Goal: Task Accomplishment & Management: Complete application form

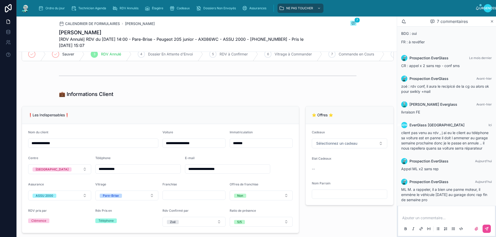
scroll to position [46, 0]
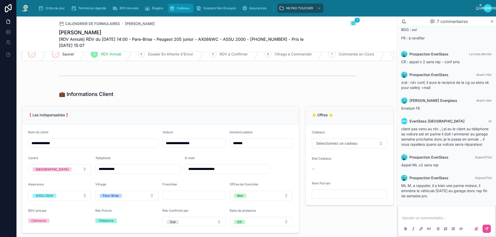
drag, startPoint x: 491, startPoint y: 23, endPoint x: 190, endPoint y: 9, distance: 301.3
click at [491, 22] on icon at bounding box center [492, 21] width 4 height 4
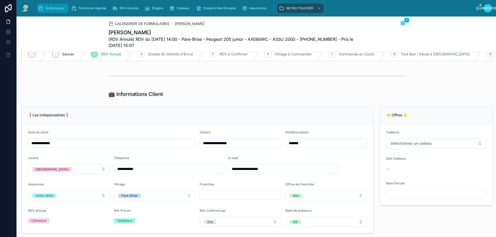
click at [46, 7] on font "Ordre du jour" at bounding box center [54, 8] width 19 height 4
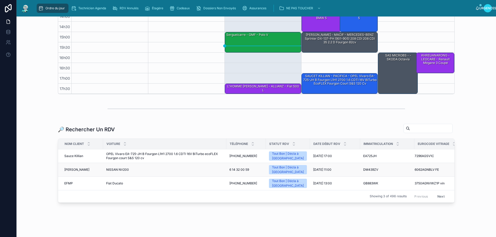
scroll to position [129, 0]
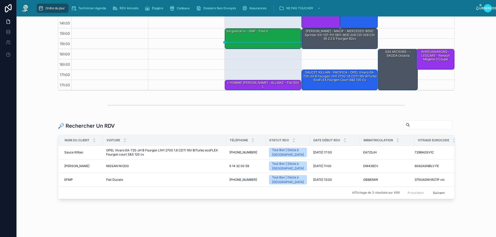
click at [410, 125] on input "text" at bounding box center [431, 124] width 42 height 7
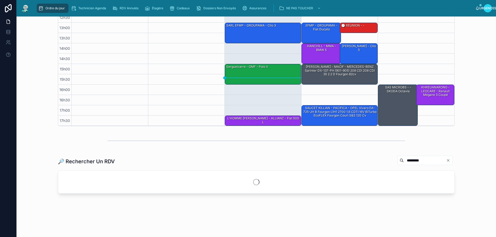
scroll to position [110, 0]
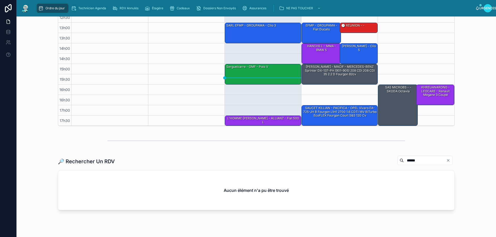
scroll to position [110, 0]
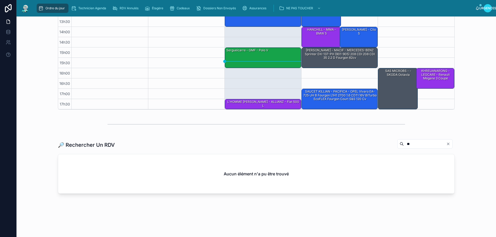
type input "*"
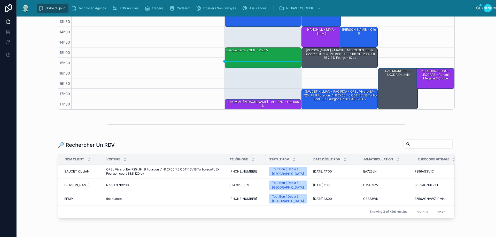
scroll to position [129, 0]
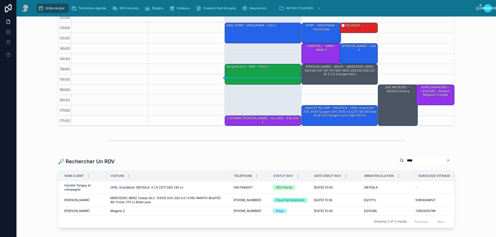
scroll to position [129, 0]
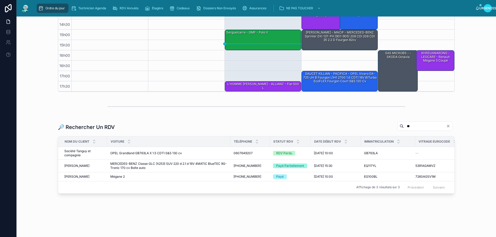
type input "*"
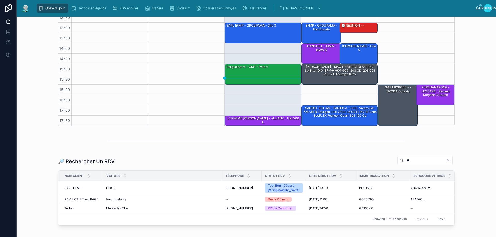
scroll to position [125, 0]
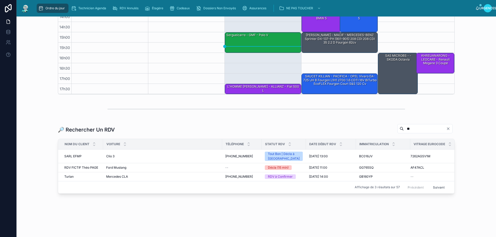
type input "*"
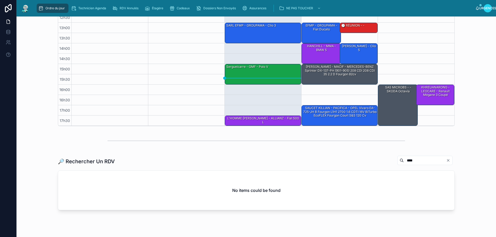
scroll to position [110, 0]
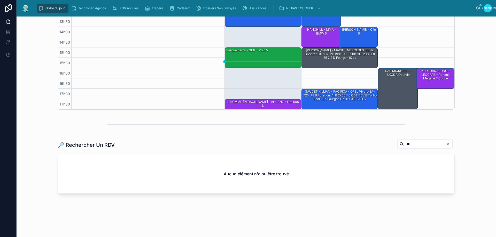
type input "*"
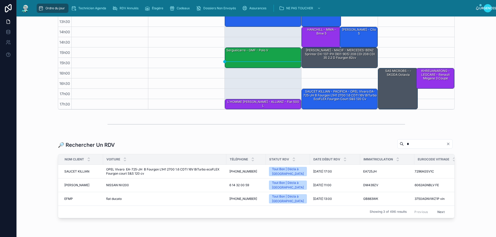
scroll to position [129, 0]
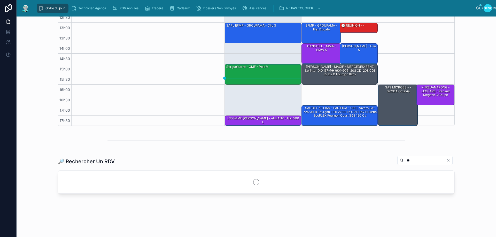
type input "*"
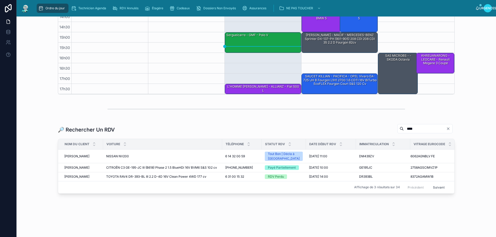
scroll to position [125, 0]
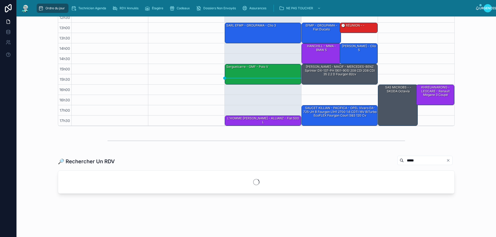
scroll to position [107, 0]
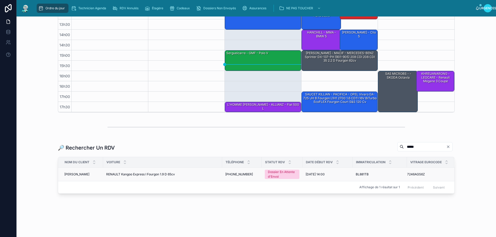
type input "*****"
click at [110, 174] on font "RENAULT Kangoo Express I Fourgon 1.9 D 65cv" at bounding box center [140, 175] width 69 height 4
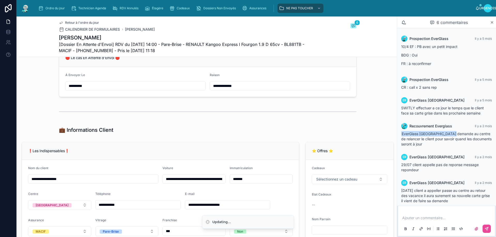
scroll to position [5, 0]
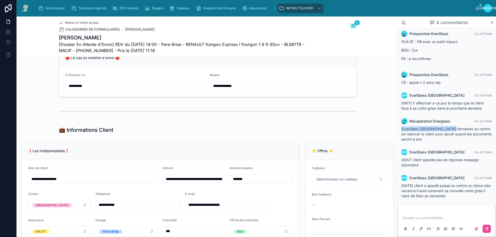
click at [36, 183] on input "**********" at bounding box center [93, 179] width 130 height 7
type input "**********"
click at [251, 118] on div at bounding box center [208, 111] width 298 height 13
click at [358, 136] on div "💼 Informations Client" at bounding box center [208, 130] width 378 height 11
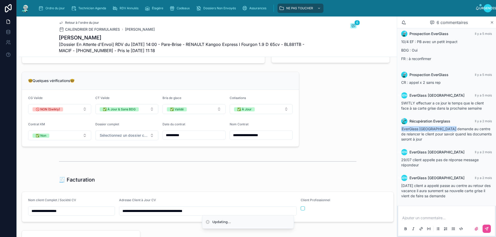
scroll to position [517, 0]
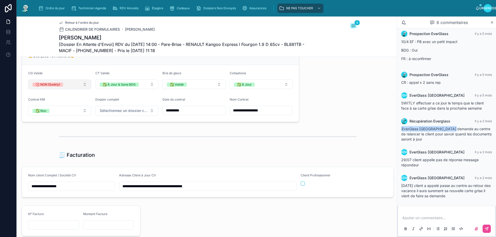
click at [84, 89] on button "🚫 NON (Swikly)" at bounding box center [59, 85] width 63 height 10
click at [39, 122] on font "✅ Oui" at bounding box center [39, 121] width 10 height 4
click at [243, 143] on div at bounding box center [208, 136] width 298 height 13
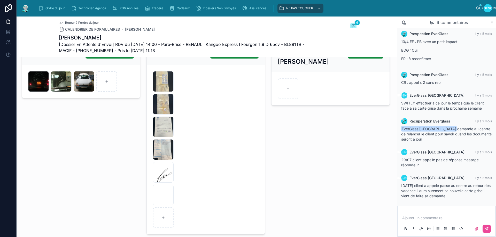
scroll to position [804, 0]
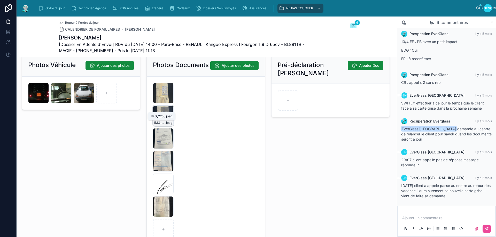
click at [163, 126] on div "IMG_2257 .jpeg" at bounding box center [163, 116] width 21 height 21
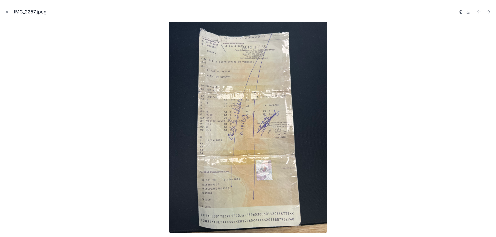
click at [461, 12] on icon "button" at bounding box center [461, 12] width 0 height 1
click at [456, 11] on icon "button" at bounding box center [455, 10] width 1 height 1
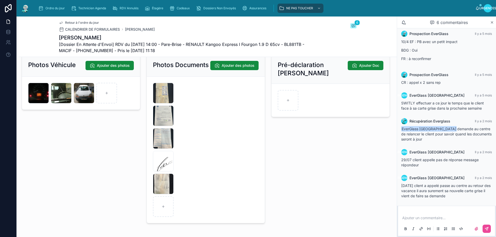
click at [461, 12] on div "Ordre du jour Technicien Agenda RDV Annulés Étagère Cadeaux Dossiers Non Envoyé…" at bounding box center [254, 8] width 441 height 11
click at [167, 104] on div "IMG_2258 .jpeg" at bounding box center [163, 93] width 21 height 21
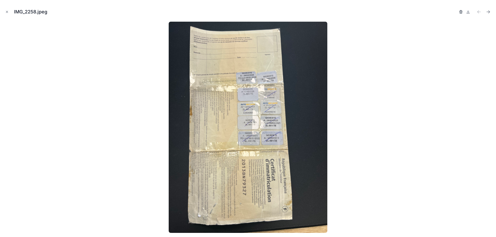
click at [461, 10] on icon "button" at bounding box center [461, 12] width 4 height 4
click at [461, 12] on icon "button" at bounding box center [461, 12] width 4 height 4
click at [462, 11] on icon "button" at bounding box center [461, 11] width 3 height 0
click at [456, 12] on icon "button" at bounding box center [456, 12] width 4 height 4
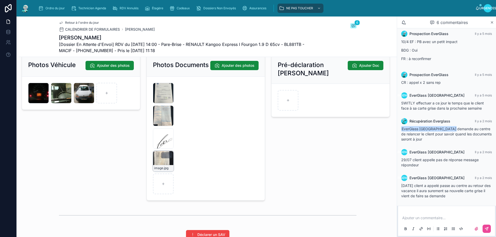
click at [167, 171] on div "image .jpg" at bounding box center [163, 161] width 21 height 21
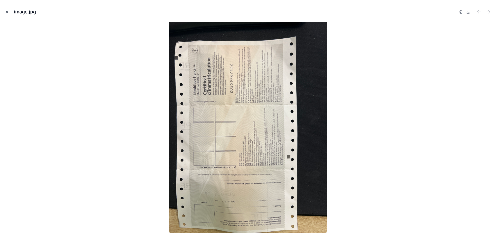
click at [6, 11] on icon "Fermer la fenêtre modale" at bounding box center [7, 12] width 4 height 4
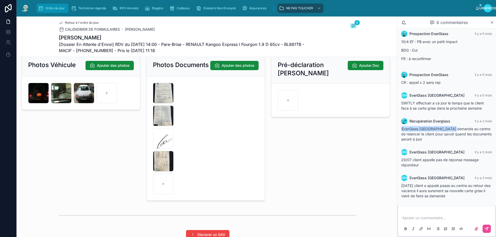
click at [48, 11] on div "Ordre du jour" at bounding box center [52, 8] width 29 height 8
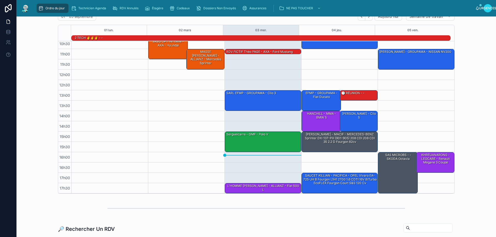
scroll to position [103, 0]
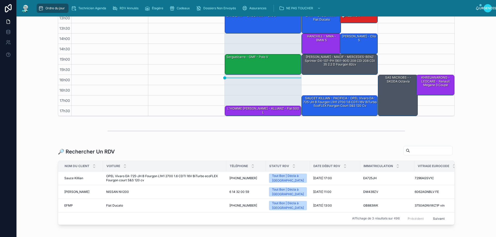
click at [414, 149] on input "text" at bounding box center [431, 150] width 42 height 7
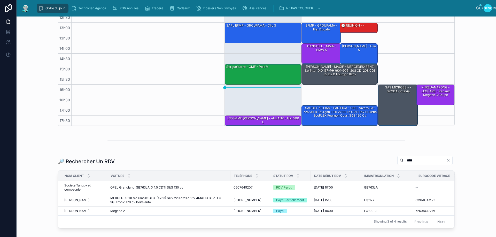
scroll to position [103, 0]
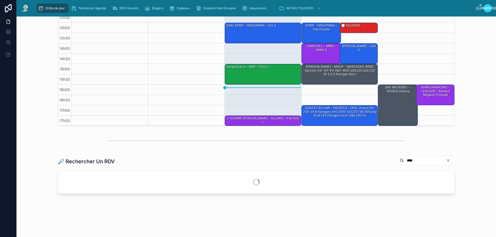
scroll to position [103, 0]
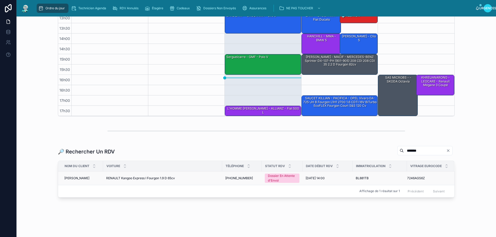
type input "*******"
click at [224, 180] on td "[PHONE_NUMBER] [PHONE_NUMBER]" at bounding box center [242, 179] width 40 height 14
click at [225, 180] on font "[PHONE_NUMBER]" at bounding box center [239, 178] width 28 height 4
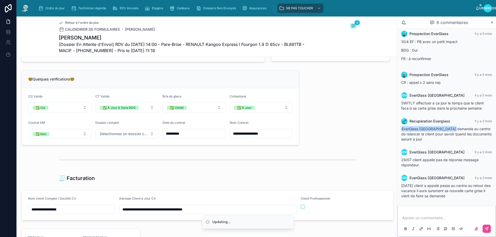
scroll to position [517, 0]
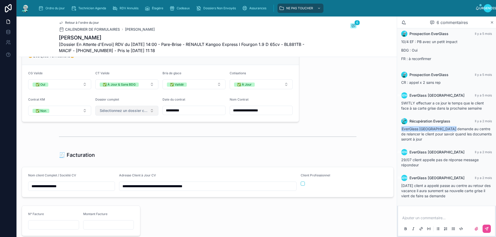
click at [151, 116] on button "Sélectionnez un dossier client terminé" at bounding box center [126, 111] width 63 height 10
click at [112, 140] on span "✅ Oui" at bounding box center [105, 140] width 16 height 4
click at [204, 145] on div at bounding box center [208, 136] width 378 height 17
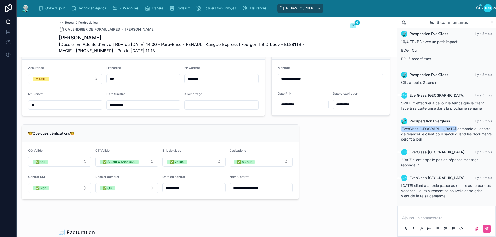
scroll to position [465, 0]
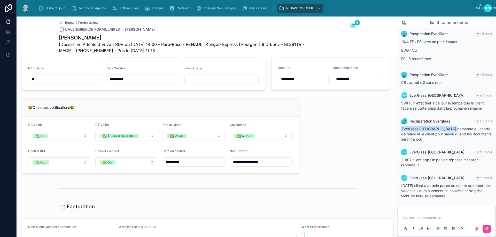
drag, startPoint x: 131, startPoint y: 90, endPoint x: 107, endPoint y: 88, distance: 24.4
click at [107, 83] on input "**********" at bounding box center [144, 79] width 74 height 7
type input "**********"
click at [212, 104] on div "**********" at bounding box center [208, 93] width 378 height 991
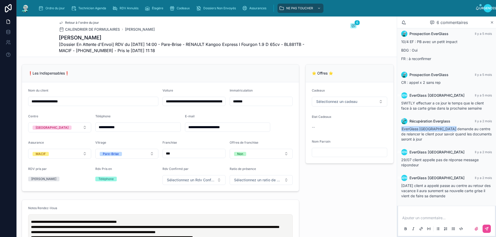
scroll to position [129, 0]
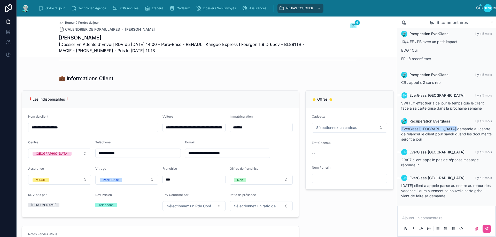
drag, startPoint x: 74, startPoint y: 132, endPoint x: 30, endPoint y: 131, distance: 43.9
click at [257, 129] on input "*******" at bounding box center [261, 127] width 63 height 7
drag, startPoint x: 252, startPoint y: 131, endPoint x: 231, endPoint y: 132, distance: 21.5
click at [231, 131] on input "*******" at bounding box center [261, 127] width 63 height 7
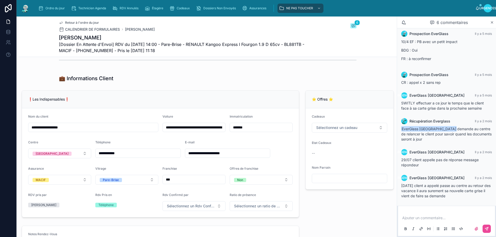
click at [266, 121] on div "Immatriculation" at bounding box center [261, 118] width 63 height 6
click at [283, 141] on form "**********" at bounding box center [160, 163] width 277 height 109
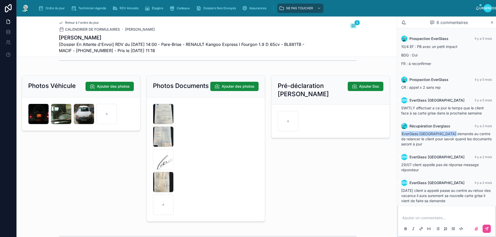
scroll to position [791, 0]
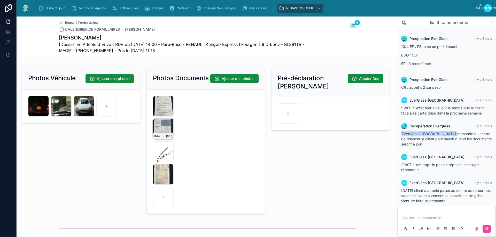
click at [167, 140] on div "IMG_2256 .jpeg" at bounding box center [163, 129] width 21 height 21
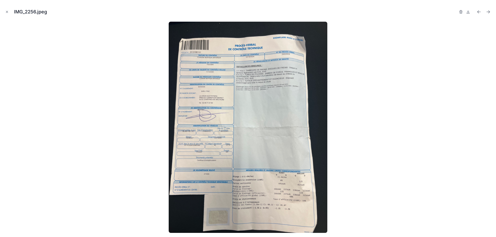
click at [218, 86] on img at bounding box center [248, 128] width 159 height 212
click at [298, 76] on img at bounding box center [248, 128] width 159 height 212
click at [467, 13] on icon at bounding box center [468, 13] width 3 height 1
click at [6, 13] on icon "Fermer la fenêtre modale" at bounding box center [7, 12] width 4 height 4
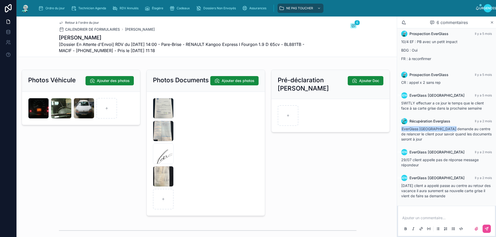
scroll to position [791, 0]
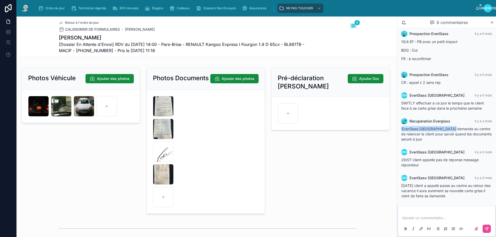
click at [424, 220] on p at bounding box center [447, 218] width 91 height 5
click at [489, 228] on button at bounding box center [487, 229] width 8 height 8
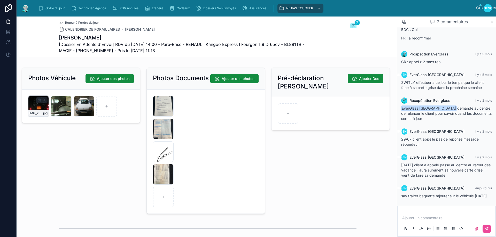
click at [39, 103] on icon "button" at bounding box center [39, 100] width 4 height 4
click at [76, 99] on icon "button" at bounding box center [75, 99] width 3 height 0
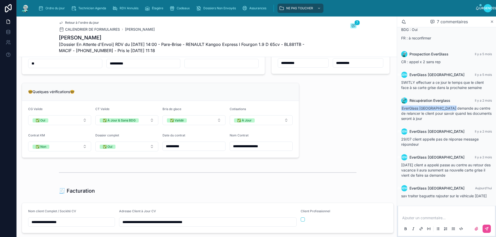
scroll to position [403, 0]
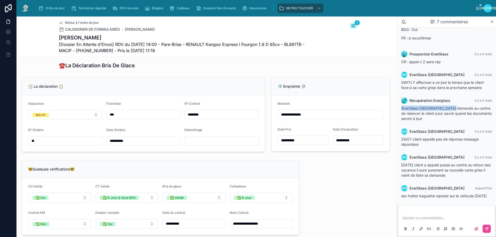
click at [204, 145] on input "text" at bounding box center [222, 140] width 74 height 7
type input "******"
click at [315, 176] on div "**********" at bounding box center [208, 155] width 378 height 991
click at [494, 21] on icon at bounding box center [492, 22] width 4 height 4
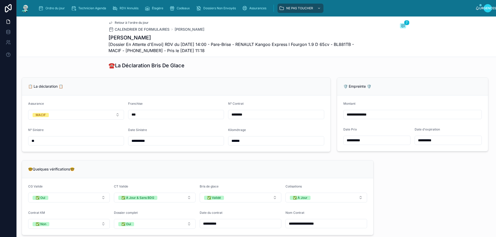
scroll to position [398, 0]
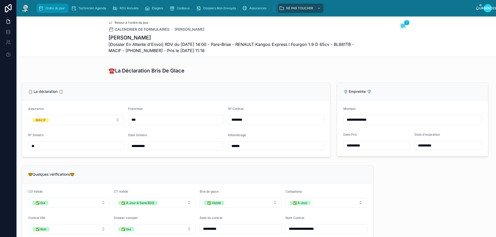
click at [50, 7] on font "Ordre du jour" at bounding box center [54, 8] width 19 height 4
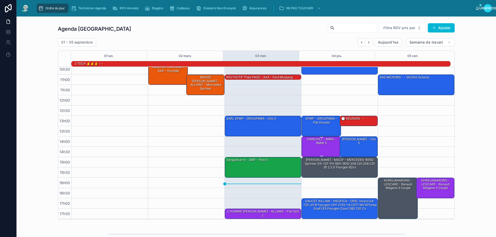
scroll to position [34, 0]
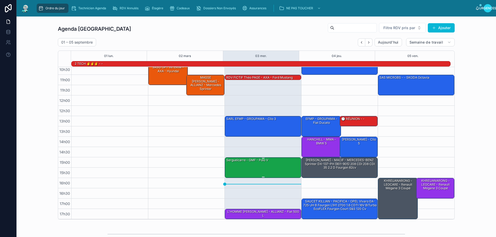
click at [249, 168] on div "Sergueicarre - GMF - Polo V" at bounding box center [263, 168] width 75 height 20
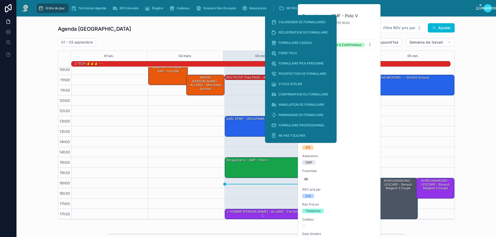
click at [262, 24] on div "Agenda Rennes Filtre RDV pris par [PERSON_NAME]" at bounding box center [256, 29] width 397 height 12
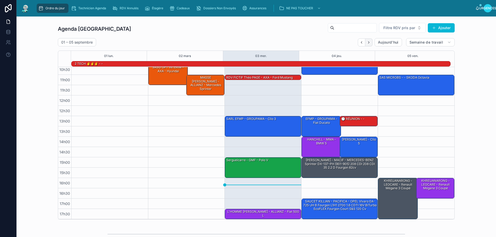
click at [366, 45] on button "Suivant" at bounding box center [368, 42] width 7 height 8
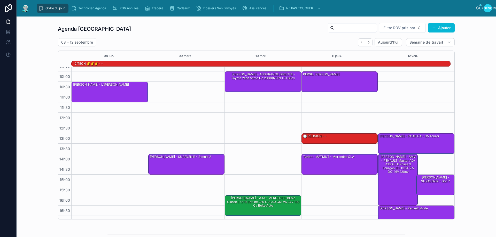
scroll to position [34, 0]
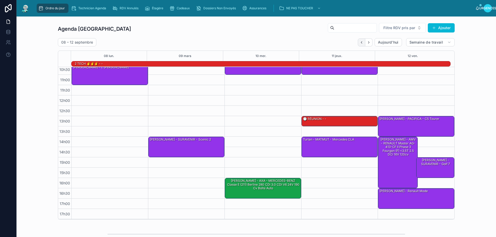
click at [360, 43] on icon "Dos" at bounding box center [362, 43] width 4 height 4
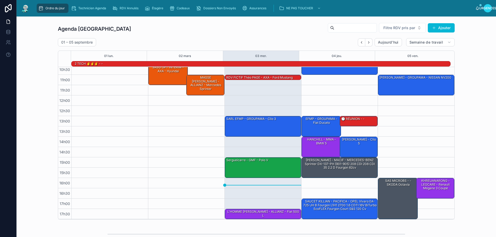
drag, startPoint x: 439, startPoint y: 29, endPoint x: 380, endPoint y: 71, distance: 71.7
click at [438, 29] on font "Ajouter" at bounding box center [444, 28] width 12 height 4
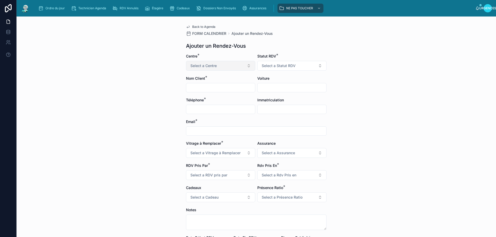
click at [210, 65] on span "Select a Centre" at bounding box center [203, 65] width 26 height 5
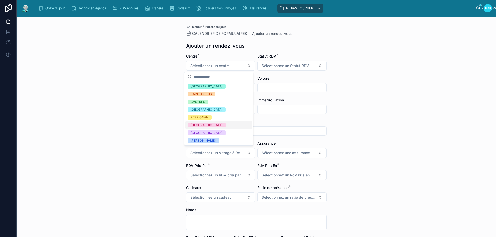
click at [204, 124] on span "[GEOGRAPHIC_DATA]" at bounding box center [207, 125] width 38 height 5
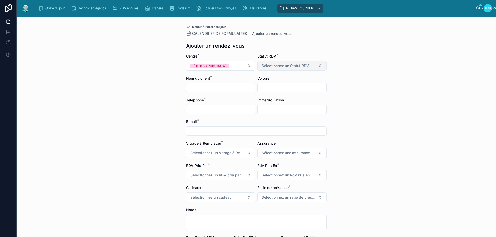
click at [275, 64] on font "Sélectionnez un Statut RDV" at bounding box center [285, 66] width 47 height 4
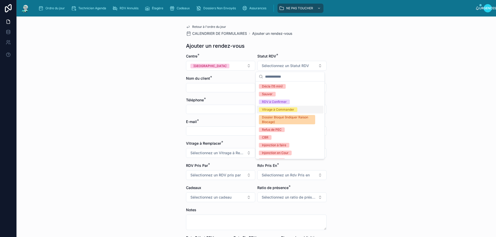
click at [270, 110] on font "Vitrage à Commander" at bounding box center [278, 110] width 32 height 4
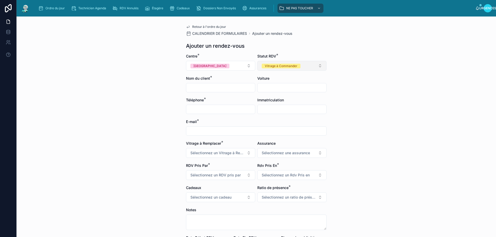
click at [318, 66] on button "Vitrage à Commander" at bounding box center [291, 66] width 69 height 10
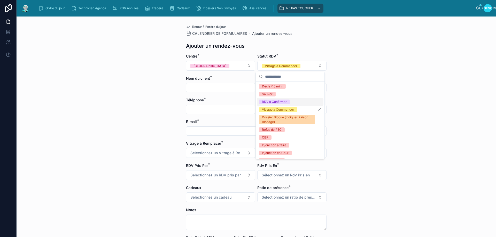
click at [284, 101] on font "RDV à Confirmer" at bounding box center [274, 102] width 25 height 4
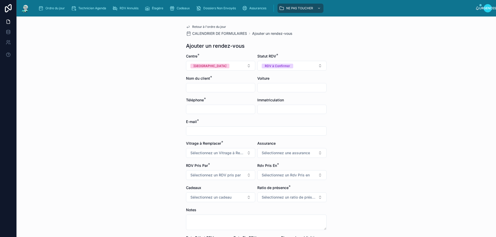
click at [198, 86] on input "text" at bounding box center [220, 87] width 69 height 7
type input "*"
type input "**********"
click at [268, 89] on input "text" at bounding box center [292, 87] width 69 height 7
type input "**********"
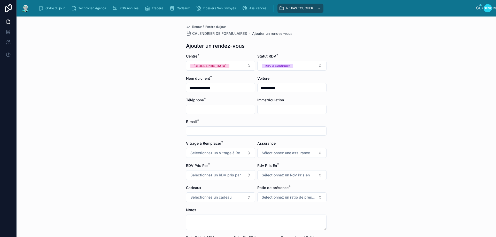
click at [197, 110] on input "text" at bounding box center [220, 109] width 69 height 7
type input "**********"
click at [273, 111] on input "text" at bounding box center [292, 109] width 69 height 7
type input "*******"
click at [198, 132] on input "text" at bounding box center [256, 131] width 140 height 7
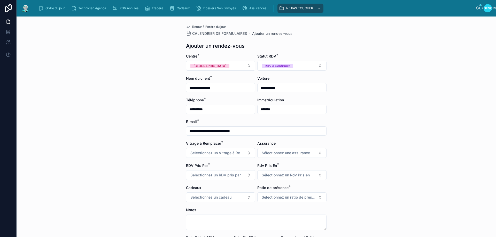
type input "**********"
click at [233, 147] on div "Vitrage à Remplacer * Sélectionnez un Vitrage à Remplacer" at bounding box center [220, 149] width 69 height 17
click at [233, 151] on font "Sélectionnez un Vitrage à Remplacer" at bounding box center [222, 153] width 64 height 4
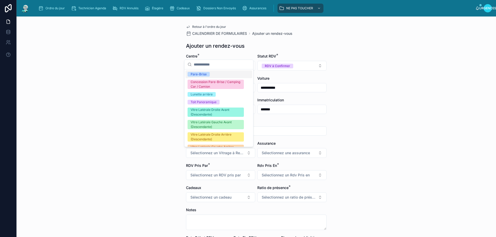
click at [199, 73] on font "Pare-Brise" at bounding box center [199, 74] width 16 height 4
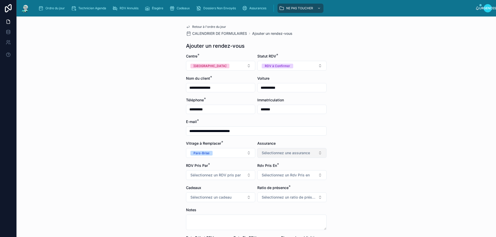
click at [297, 152] on font "Sélectionnez une assurance" at bounding box center [286, 153] width 48 height 4
type input "*****"
click at [277, 109] on input "*******" at bounding box center [292, 109] width 69 height 7
click at [285, 142] on div "Assurance" at bounding box center [291, 143] width 69 height 5
click at [283, 153] on font "Sélectionnez une assurance" at bounding box center [286, 153] width 48 height 4
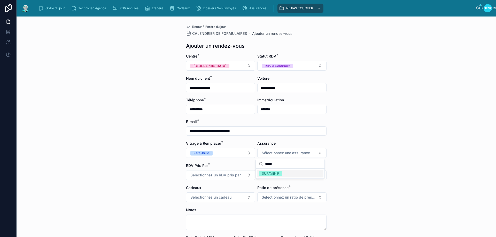
type input "*****"
click at [274, 175] on font "SURAVENIR" at bounding box center [270, 174] width 17 height 4
click at [389, 160] on div "**********" at bounding box center [256, 127] width 479 height 221
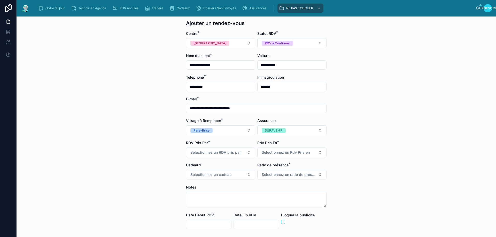
scroll to position [52, 0]
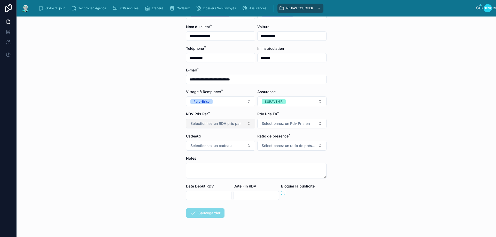
click at [228, 122] on font "Sélectionnez un RDV pris par" at bounding box center [215, 123] width 50 height 4
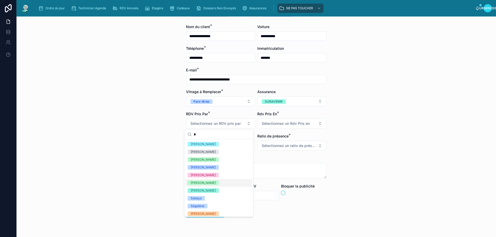
scroll to position [0, 0]
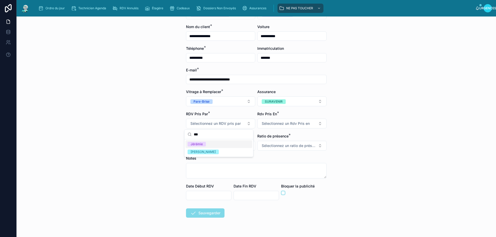
type input "***"
drag, startPoint x: 200, startPoint y: 146, endPoint x: 234, endPoint y: 138, distance: 34.7
click at [200, 145] on font "Jérémie" at bounding box center [197, 144] width 12 height 4
click at [278, 127] on button "Sélectionnez un Rdv Pris en" at bounding box center [291, 124] width 69 height 10
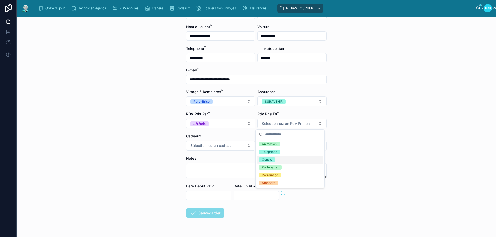
click at [270, 161] on font "Centre" at bounding box center [267, 160] width 10 height 4
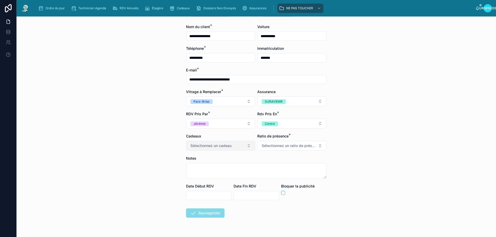
click at [217, 144] on font "Sélectionnez un cadeau" at bounding box center [210, 146] width 41 height 4
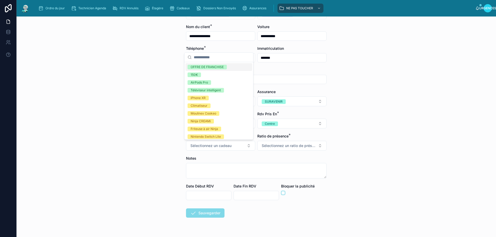
click at [354, 149] on div "**********" at bounding box center [256, 127] width 479 height 221
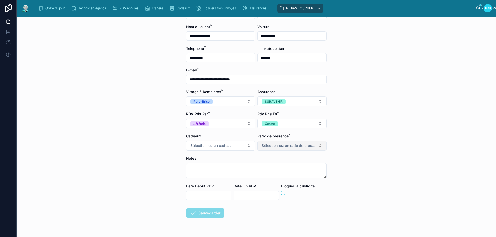
click at [305, 145] on font "Sélectionnez un ratio de présence" at bounding box center [291, 146] width 59 height 4
click at [268, 197] on span "5/5" at bounding box center [264, 197] width 11 height 5
click at [208, 196] on input "text" at bounding box center [208, 195] width 45 height 7
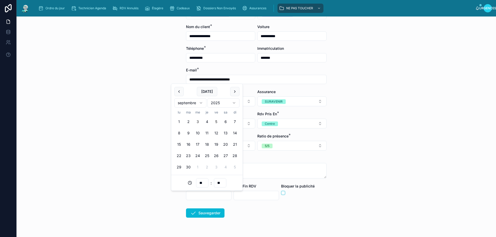
click at [216, 122] on button "5" at bounding box center [216, 121] width 9 height 9
click at [203, 184] on input "**" at bounding box center [202, 183] width 12 height 7
type input "**"
click at [290, 205] on form "**********" at bounding box center [256, 126] width 141 height 249
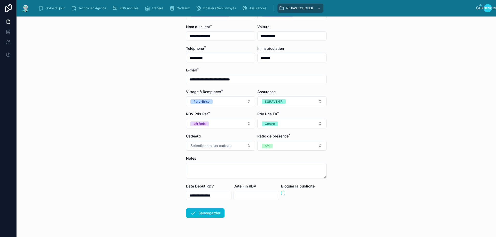
click at [248, 197] on input "text" at bounding box center [256, 195] width 45 height 7
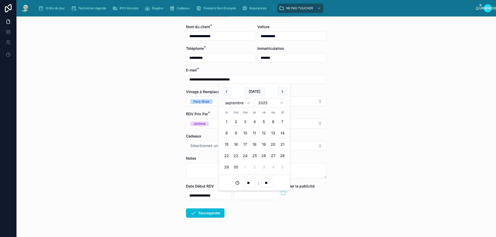
click at [252, 183] on input "**" at bounding box center [250, 183] width 12 height 7
type input "*"
click at [249, 183] on input "tel" at bounding box center [250, 183] width 12 height 7
click at [246, 172] on div "14" at bounding box center [249, 170] width 23 height 8
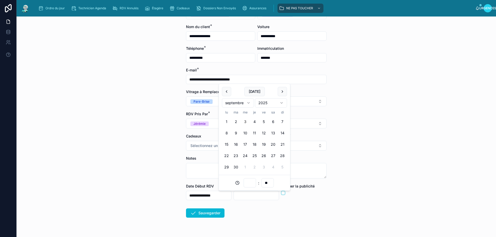
click at [246, 196] on input "text" at bounding box center [256, 195] width 45 height 7
click at [265, 121] on button "5" at bounding box center [263, 121] width 9 height 9
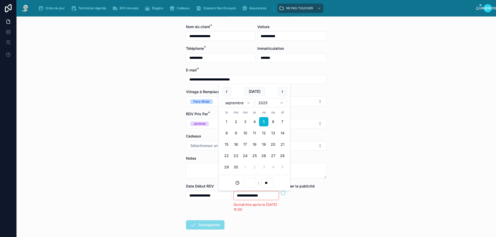
drag, startPoint x: 260, startPoint y: 196, endPoint x: 261, endPoint y: 200, distance: 3.5
click at [260, 196] on input "text" at bounding box center [256, 195] width 45 height 7
type input "**********"
click at [285, 210] on form "**********" at bounding box center [256, 126] width 141 height 249
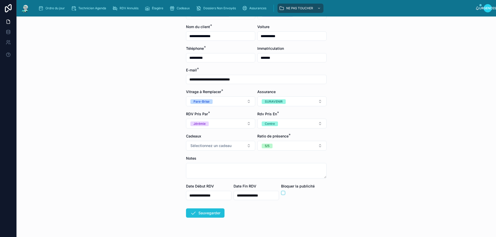
click at [191, 216] on icon at bounding box center [193, 213] width 6 height 6
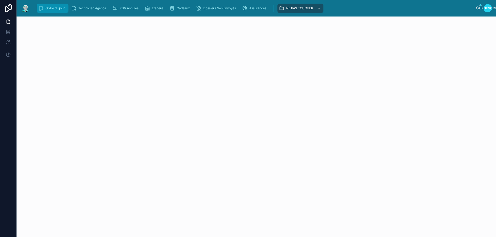
click at [51, 7] on font "Ordre du jour" at bounding box center [54, 8] width 19 height 4
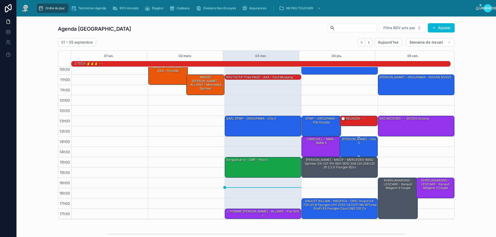
scroll to position [34, 0]
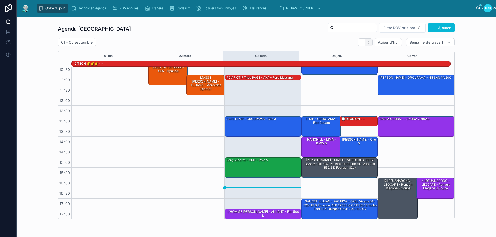
click at [367, 43] on icon "Suivant" at bounding box center [369, 43] width 4 height 4
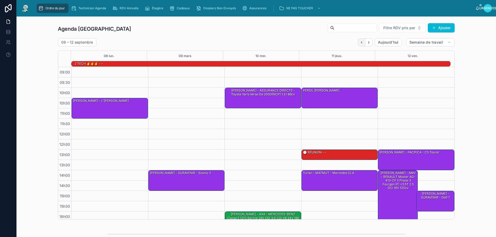
click at [360, 42] on icon "Dos" at bounding box center [362, 43] width 4 height 4
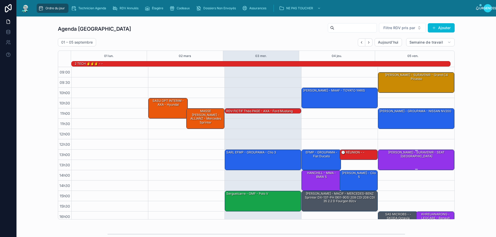
click at [398, 157] on div "[PERSON_NAME] - SURAVENIR - SEAT [GEOGRAPHIC_DATA]" at bounding box center [416, 154] width 75 height 9
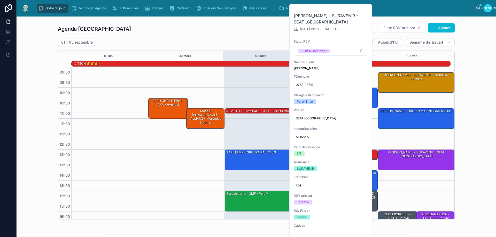
click at [470, 127] on div "Agenda Rennes Filtre RDV pris par Ajouter [DATE] – [DATE] [DATE] Semaine de tra…" at bounding box center [256, 121] width 471 height 201
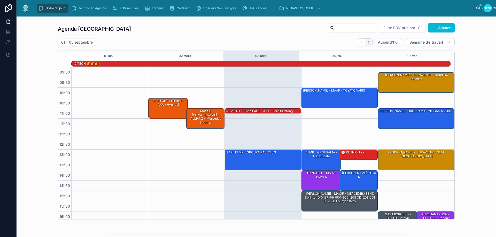
click at [367, 43] on icon "Suivant" at bounding box center [369, 43] width 4 height 4
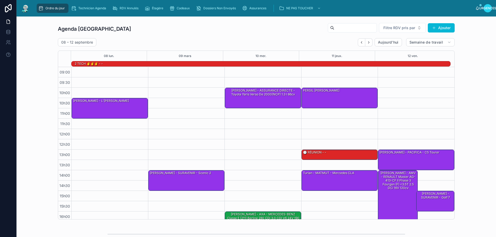
drag, startPoint x: 360, startPoint y: 42, endPoint x: 376, endPoint y: 108, distance: 68.6
click at [361, 42] on icon "Dos" at bounding box center [362, 43] width 4 height 4
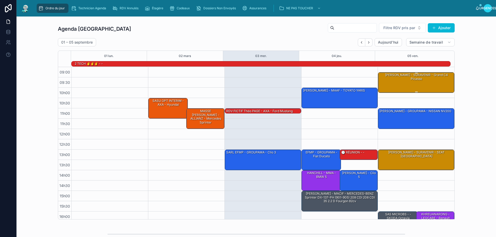
click at [401, 81] on div "[PERSON_NAME] - SURAVENIR - Grand C4 Picasso" at bounding box center [416, 77] width 75 height 9
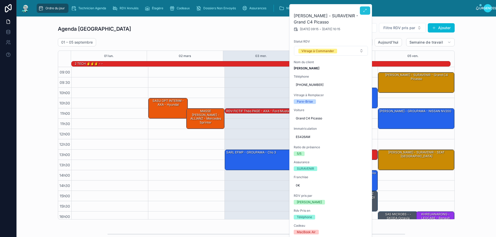
click at [363, 8] on button at bounding box center [365, 10] width 10 height 8
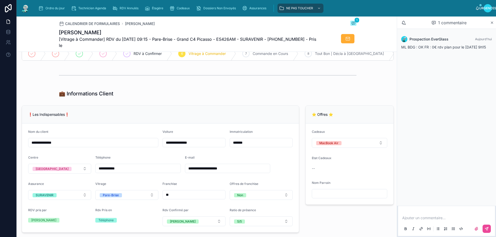
scroll to position [52, 0]
click at [52, 11] on div "Ordre du jour" at bounding box center [52, 8] width 29 height 8
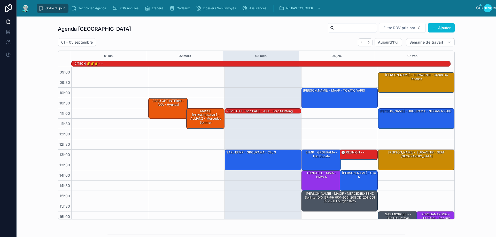
click at [462, 101] on div "Agenda Rennes Filtre RDV pris par Ajouter [DATE] – [DATE] [DATE] Semaine de tra…" at bounding box center [256, 121] width 471 height 201
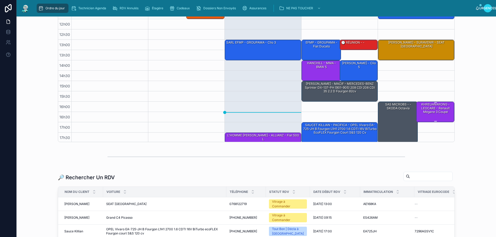
scroll to position [34, 0]
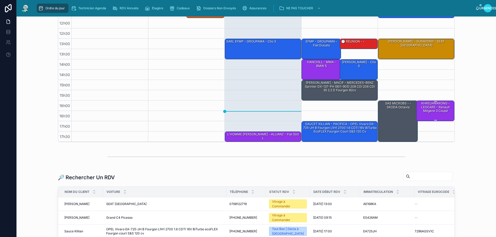
click at [431, 114] on div "KHREUANARONG - LEOCARE - Renault Mégane 3 coupé" at bounding box center [435, 111] width 37 height 20
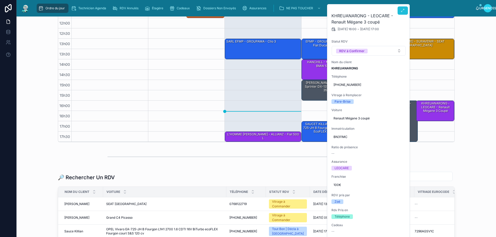
click at [400, 11] on button at bounding box center [403, 10] width 10 height 8
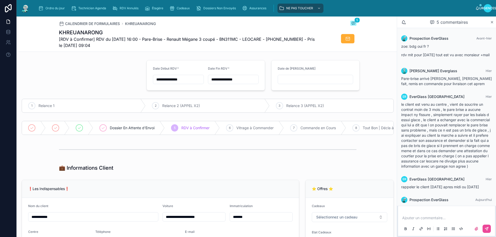
scroll to position [22, 0]
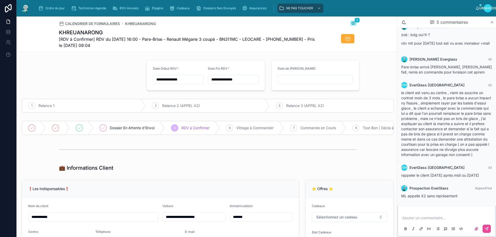
click at [493, 22] on icon at bounding box center [492, 22] width 4 height 4
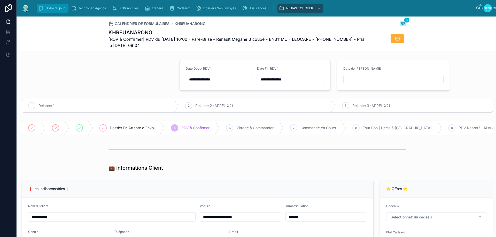
click at [48, 6] on font "Ordre du jour" at bounding box center [54, 8] width 19 height 4
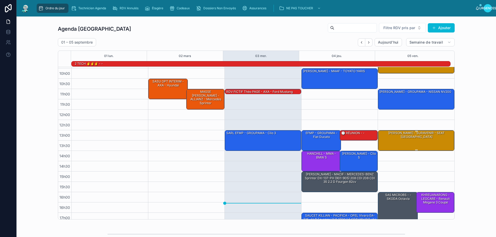
scroll to position [8, 0]
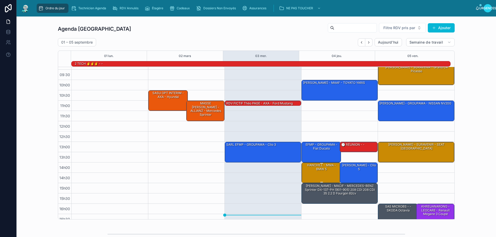
click at [319, 177] on div "HANCHILL - MMA - BMW 5" at bounding box center [322, 173] width 38 height 20
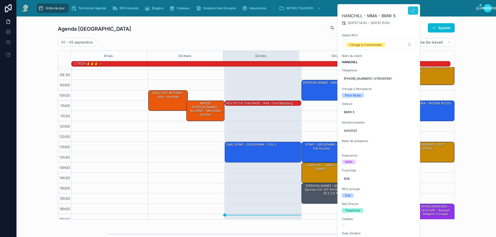
click at [412, 7] on button at bounding box center [413, 10] width 10 height 8
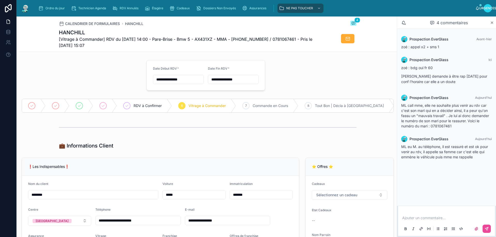
click at [376, 145] on div "💼 Informations Client" at bounding box center [208, 145] width 378 height 11
click at [492, 21] on icon at bounding box center [492, 23] width 4 height 4
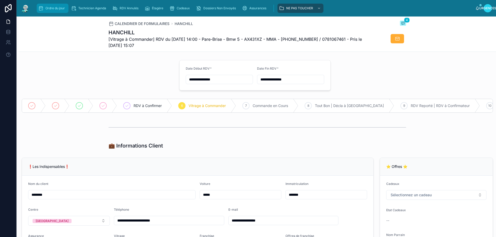
click at [49, 6] on font "Ordre du jour" at bounding box center [54, 8] width 19 height 4
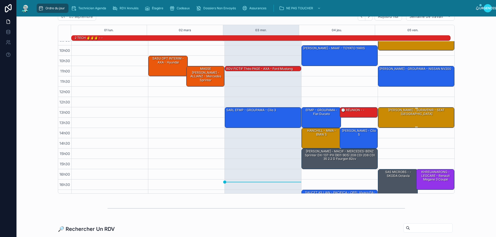
scroll to position [34, 0]
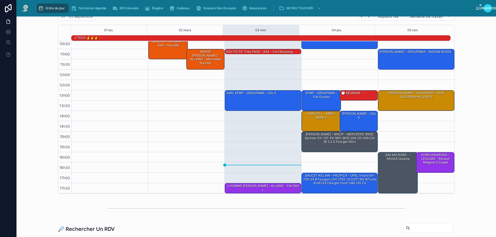
click at [48, 9] on font "Ordre du jour" at bounding box center [54, 8] width 19 height 4
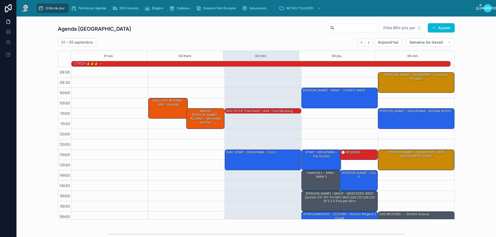
click at [360, 42] on icon "Dos" at bounding box center [362, 43] width 4 height 4
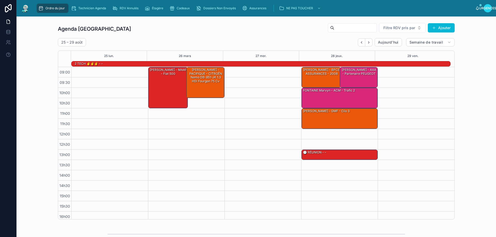
scroll to position [34, 0]
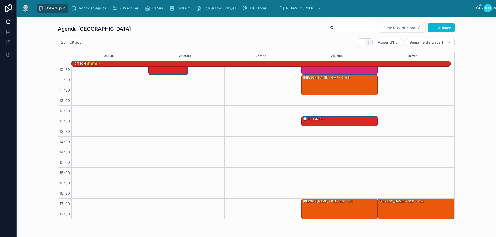
click at [367, 43] on icon "Suivant" at bounding box center [369, 43] width 4 height 4
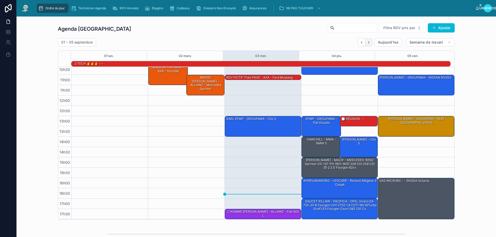
click at [368, 42] on icon "Suivant" at bounding box center [369, 43] width 4 height 4
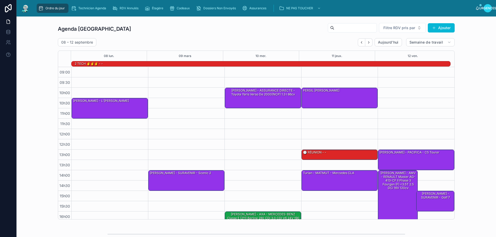
click at [360, 42] on icon "Dos" at bounding box center [362, 43] width 4 height 4
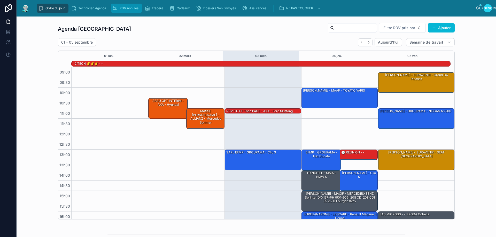
click at [124, 8] on font "RDV Annulés" at bounding box center [129, 8] width 19 height 4
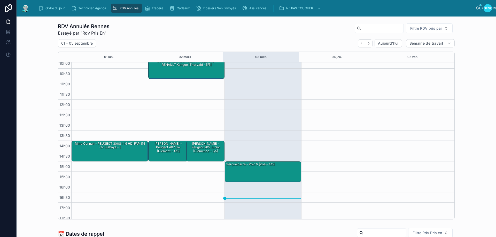
scroll to position [29, 0]
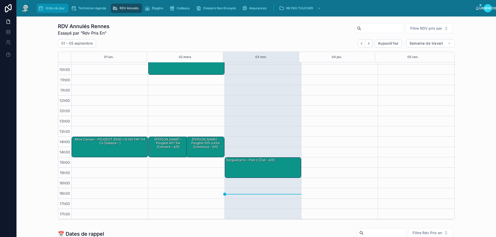
click at [50, 11] on div "Ordre du jour" at bounding box center [52, 8] width 29 height 8
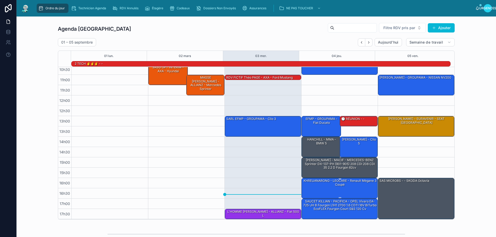
click at [357, 189] on div "KHREUANARONG - LEOCARE - Renault Mégane 3 coupé" at bounding box center [340, 189] width 75 height 20
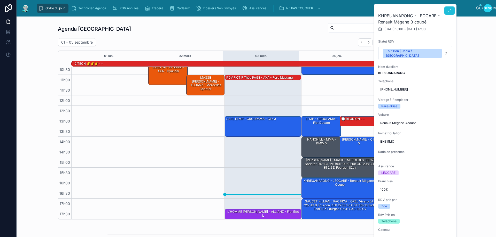
click at [449, 9] on icon at bounding box center [449, 11] width 4 height 4
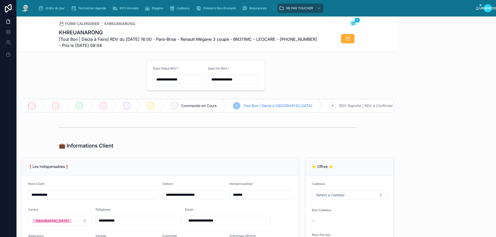
scroll to position [22, 0]
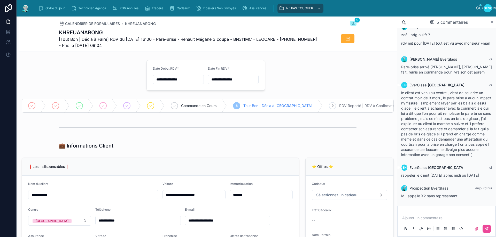
click at [492, 21] on icon at bounding box center [492, 22] width 4 height 4
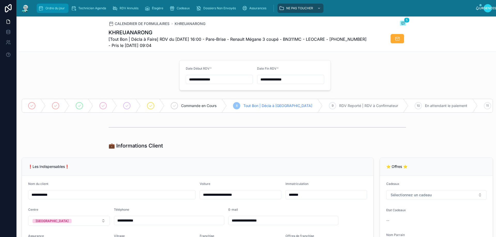
click at [55, 8] on font "Ordre du jour" at bounding box center [54, 8] width 19 height 4
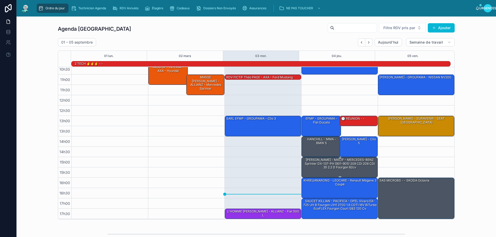
scroll to position [34, 0]
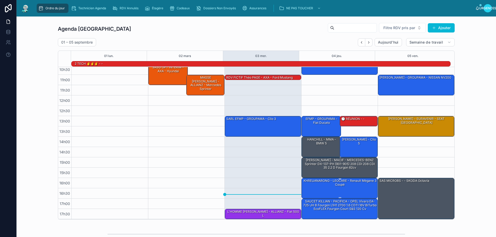
click at [340, 188] on div "KHREUANARONG - LEOCARE - Renault Mégane 3 coupé" at bounding box center [340, 189] width 75 height 20
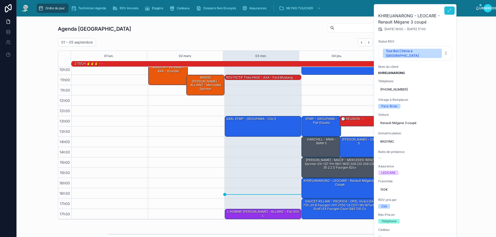
click at [447, 13] on button at bounding box center [449, 10] width 10 height 8
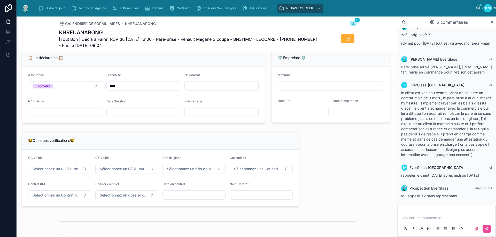
scroll to position [336, 0]
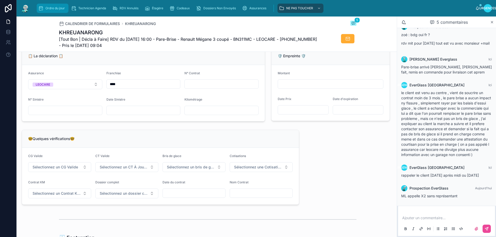
click at [46, 10] on font "Ordre du jour" at bounding box center [54, 8] width 19 height 4
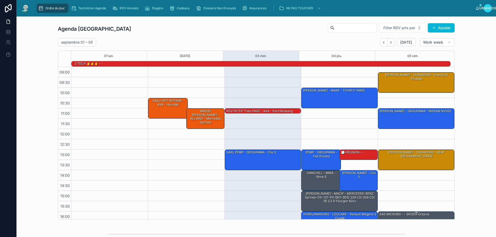
scroll to position [34, 0]
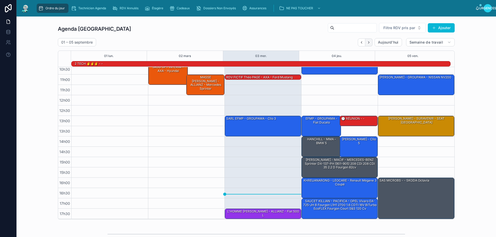
click at [367, 44] on icon "Suivant" at bounding box center [369, 43] width 4 height 4
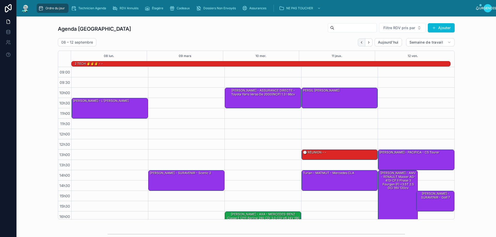
click at [360, 42] on icon "Dos" at bounding box center [362, 43] width 4 height 4
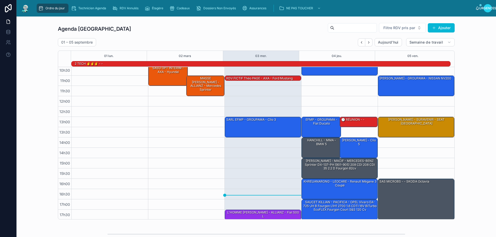
scroll to position [34, 0]
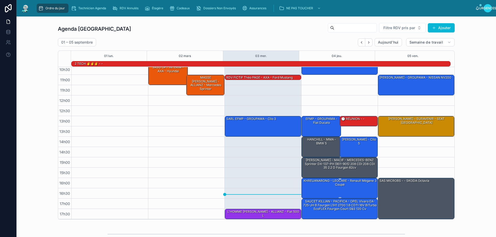
click at [358, 183] on div "KHREUANARONG - LEOCARE - Renault Mégane 3 coupé" at bounding box center [340, 183] width 75 height 9
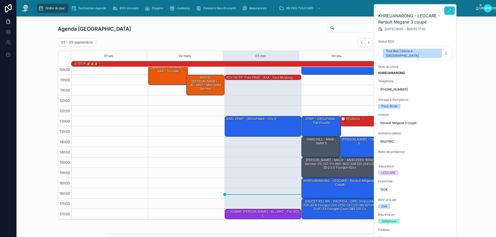
click at [449, 10] on icon at bounding box center [449, 11] width 4 height 4
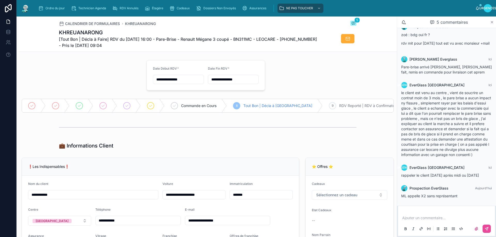
click at [493, 22] on icon at bounding box center [492, 22] width 4 height 4
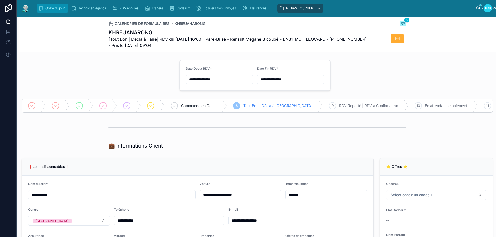
drag, startPoint x: 50, startPoint y: 7, endPoint x: 56, endPoint y: 7, distance: 5.2
click at [50, 7] on font "Ordre du jour" at bounding box center [54, 8] width 19 height 4
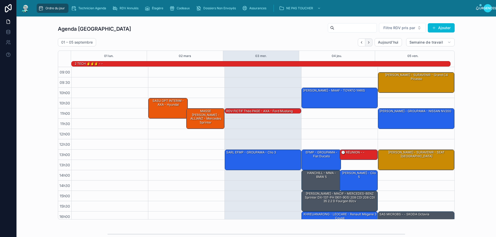
click at [368, 43] on icon "Suivant" at bounding box center [368, 42] width 1 height 2
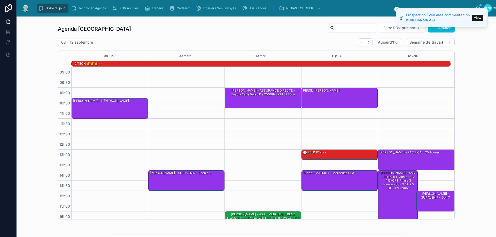
click at [479, 17] on button "View" at bounding box center [477, 18] width 11 height 6
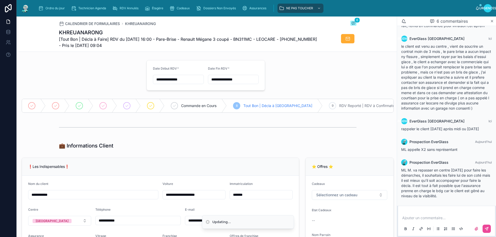
scroll to position [66, 0]
click at [492, 21] on icon at bounding box center [492, 21] width 4 height 4
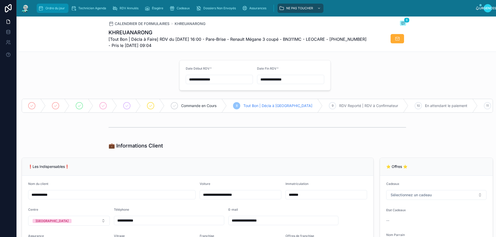
click at [46, 8] on font "Ordre du jour" at bounding box center [54, 8] width 19 height 4
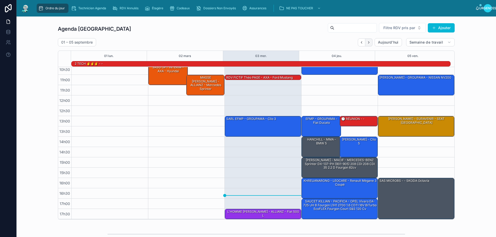
click at [367, 42] on icon "Suivant" at bounding box center [369, 43] width 4 height 4
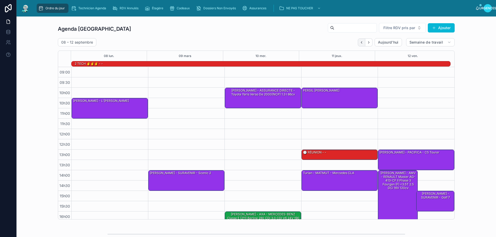
click at [360, 42] on icon "Dos" at bounding box center [362, 43] width 4 height 4
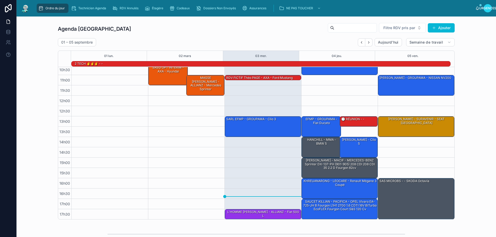
scroll to position [34, 0]
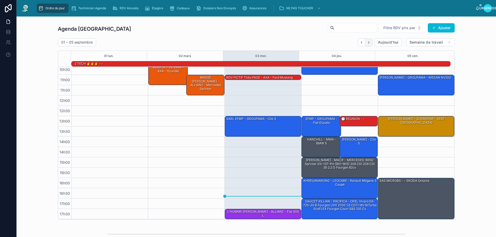
click at [367, 42] on icon "Suivant" at bounding box center [369, 43] width 4 height 4
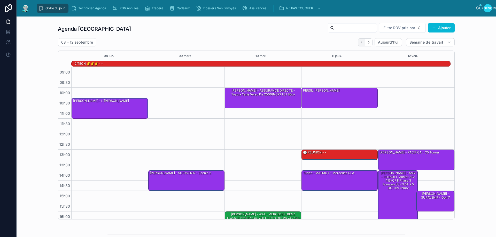
click at [361, 42] on icon "Dos" at bounding box center [362, 43] width 4 height 4
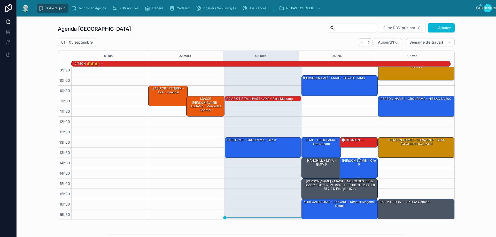
scroll to position [34, 0]
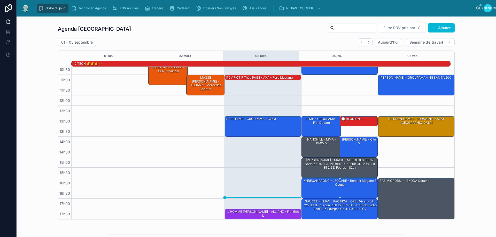
click at [330, 189] on div "KHREUANARONG - LEOCARE - Renault Mégane 3 coupé" at bounding box center [340, 189] width 75 height 20
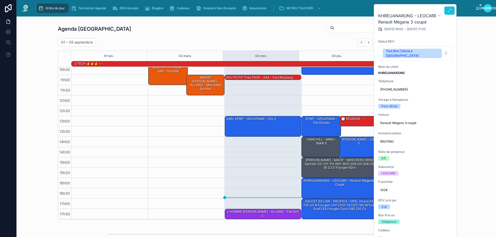
click at [449, 13] on button at bounding box center [449, 10] width 10 height 8
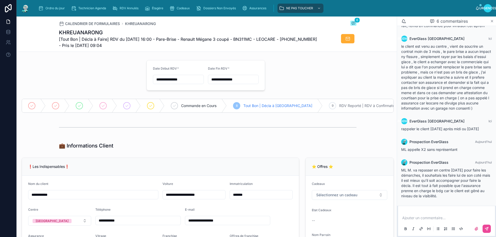
click at [491, 21] on icon at bounding box center [492, 21] width 2 height 2
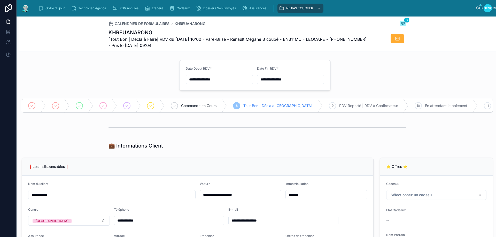
click at [134, 65] on div at bounding box center [98, 75] width 158 height 35
click at [64, 5] on div "Ordre du jour" at bounding box center [52, 8] width 29 height 8
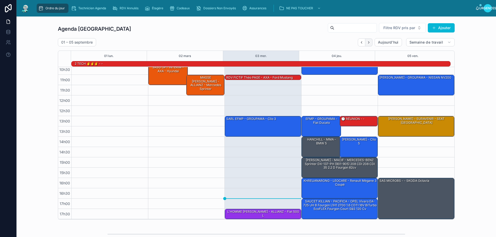
click at [366, 45] on button "Suivant" at bounding box center [368, 42] width 7 height 8
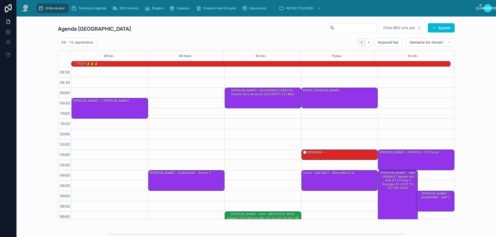
click at [361, 43] on icon "Dos" at bounding box center [361, 42] width 1 height 2
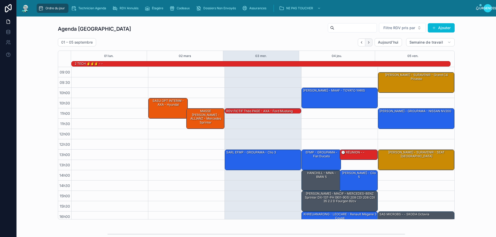
click at [368, 42] on icon "Suivant" at bounding box center [369, 43] width 4 height 4
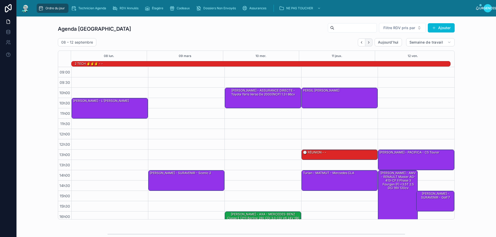
click at [367, 42] on icon "Suivant" at bounding box center [369, 43] width 4 height 4
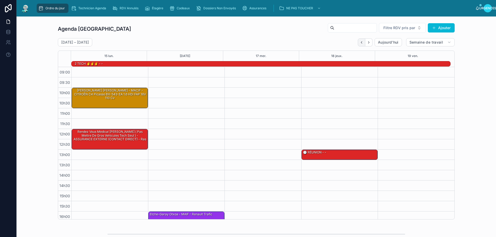
click at [360, 43] on icon "Dos" at bounding box center [362, 43] width 4 height 4
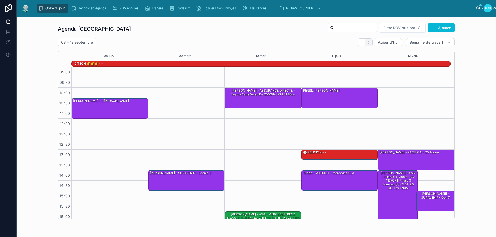
click at [367, 42] on icon "Suivant" at bounding box center [369, 43] width 4 height 4
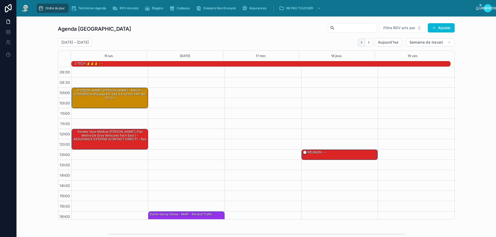
click at [358, 42] on button "Dos" at bounding box center [361, 42] width 7 height 8
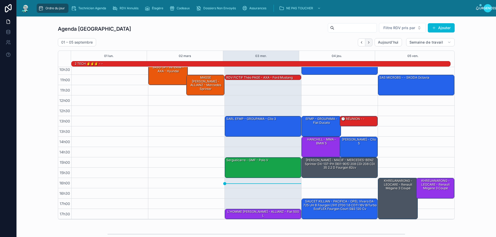
click at [369, 42] on button "Suivant" at bounding box center [368, 42] width 7 height 8
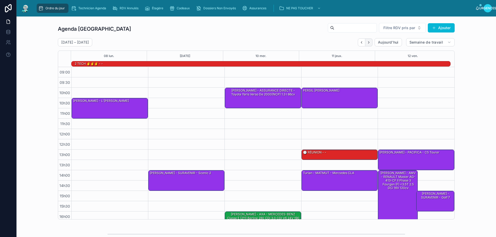
click at [367, 43] on icon "Suivant" at bounding box center [369, 43] width 4 height 4
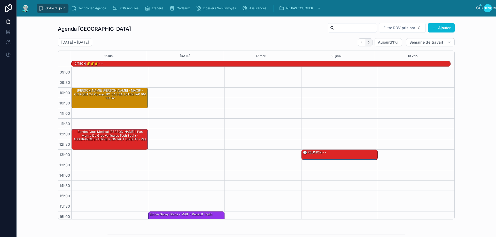
click at [367, 41] on icon "Suivant" at bounding box center [369, 43] width 4 height 4
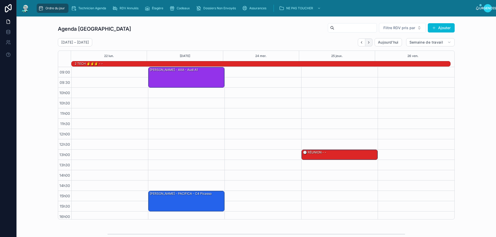
click at [368, 41] on icon "Suivant" at bounding box center [369, 43] width 4 height 4
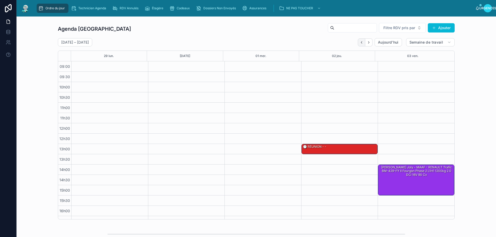
click at [360, 43] on icon "Dos" at bounding box center [362, 43] width 4 height 4
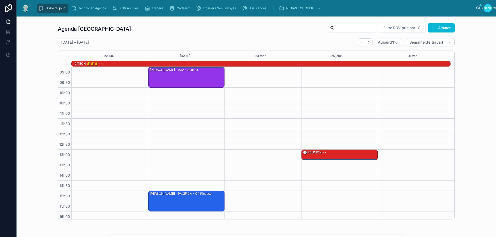
click at [361, 43] on icon "Dos" at bounding box center [362, 43] width 4 height 4
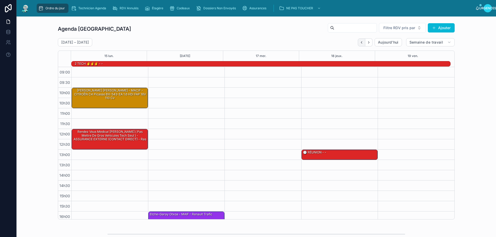
click at [360, 43] on icon "Dos" at bounding box center [362, 43] width 4 height 4
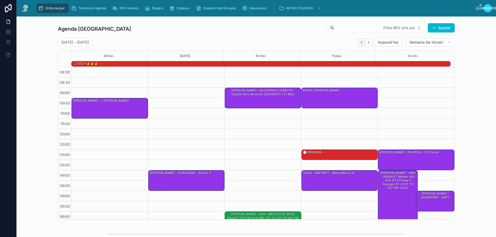
click at [361, 43] on icon "Dos" at bounding box center [361, 42] width 1 height 2
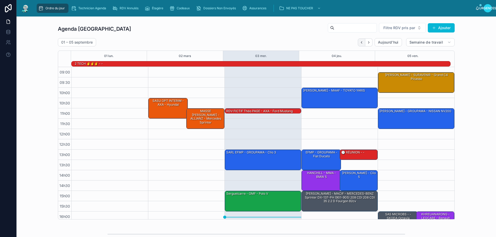
click at [360, 43] on icon "Dos" at bounding box center [362, 43] width 4 height 4
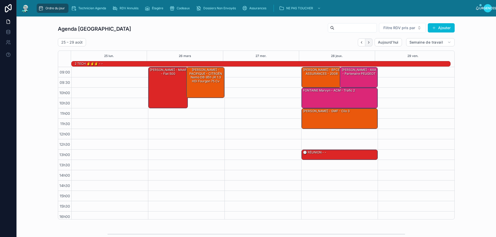
click at [367, 42] on icon "Suivant" at bounding box center [369, 43] width 4 height 4
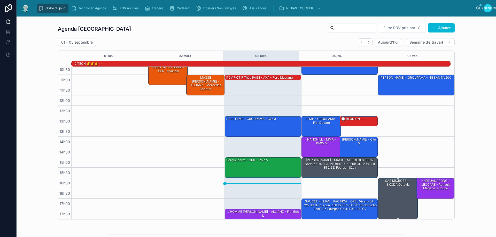
scroll to position [26, 0]
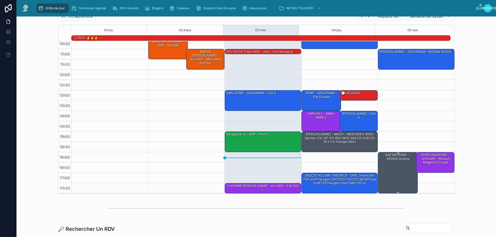
click at [391, 160] on font "SAS MICROBS - - SKODA Octavia" at bounding box center [398, 156] width 26 height 7
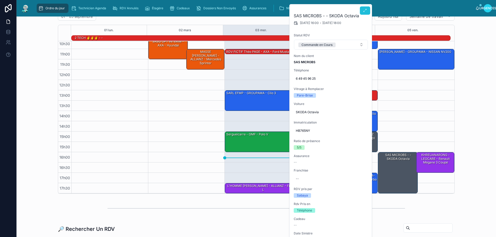
click at [363, 11] on icon at bounding box center [365, 11] width 4 height 4
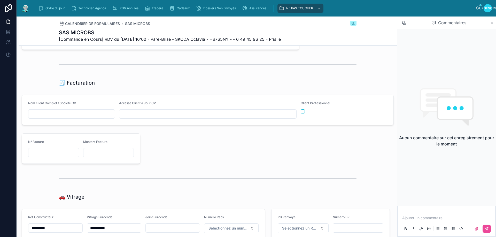
scroll to position [330, 0]
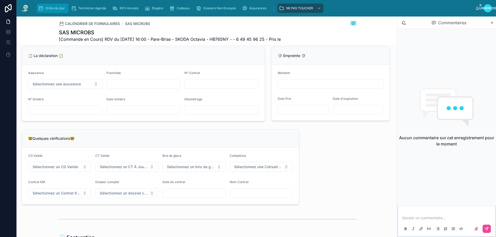
click at [51, 8] on font "Ordre du jour" at bounding box center [54, 8] width 19 height 4
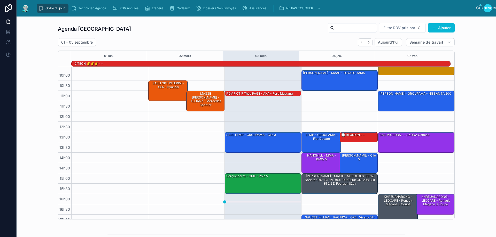
scroll to position [26, 0]
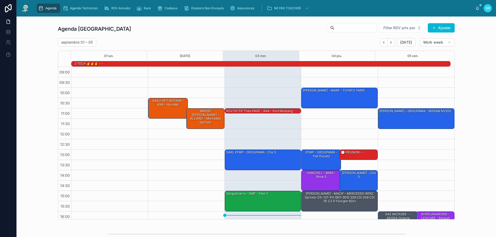
click at [239, 10] on div "Assurances" at bounding box center [243, 8] width 26 height 8
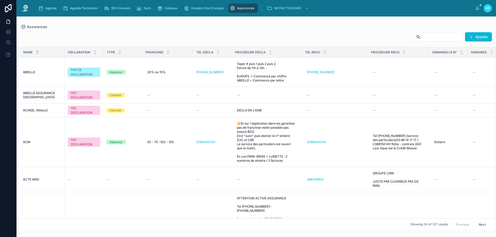
click at [427, 37] on input "text" at bounding box center [441, 36] width 42 height 7
type input "*"
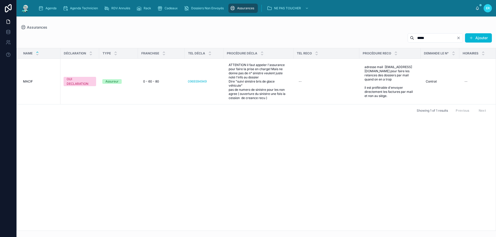
type input "*****"
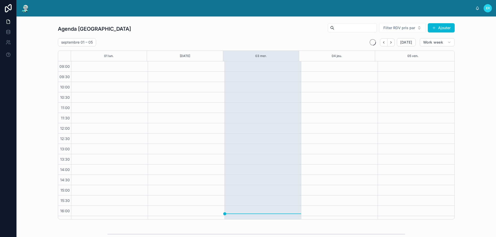
scroll to position [28, 0]
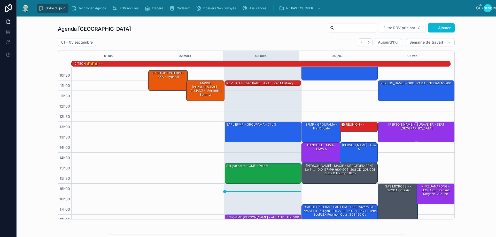
click at [403, 135] on div "[PERSON_NAME] - SURAVENIR - SEAT [GEOGRAPHIC_DATA]" at bounding box center [416, 132] width 75 height 20
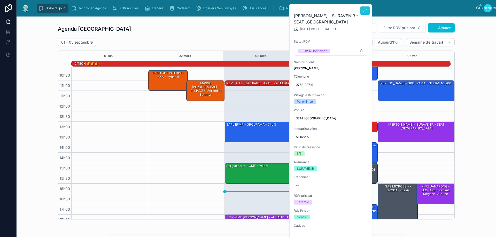
click at [364, 11] on icon at bounding box center [365, 11] width 4 height 4
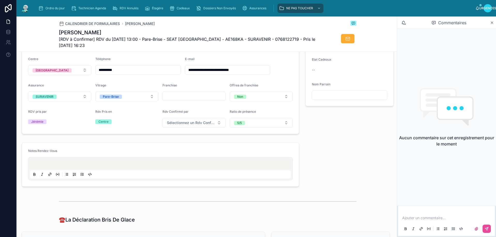
scroll to position [181, 0]
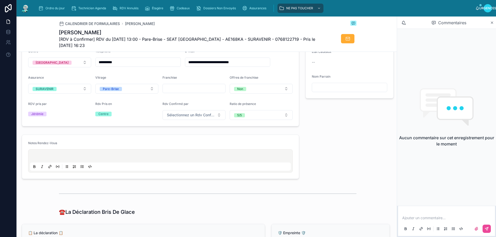
click at [177, 88] on div "Franchise" at bounding box center [194, 85] width 63 height 18
click at [177, 90] on input "text" at bounding box center [194, 88] width 63 height 7
type input "*"
type input "**"
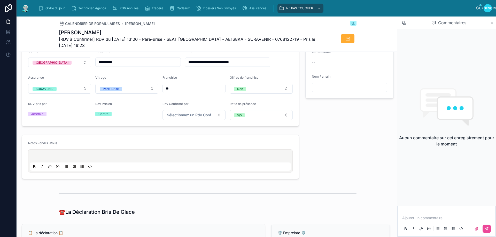
type input "**"
type input "***"
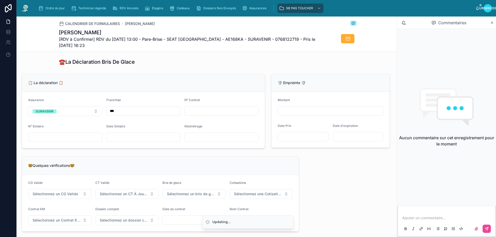
scroll to position [336, 0]
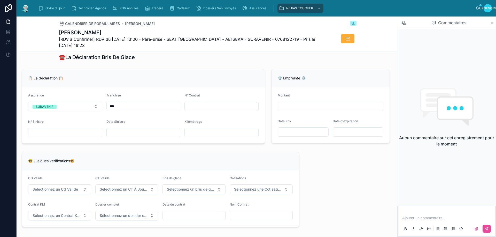
click at [199, 107] on input "text" at bounding box center [222, 106] width 74 height 7
type input "**********"
click at [121, 136] on input "text" at bounding box center [144, 132] width 74 height 7
click at [115, 137] on div at bounding box center [143, 132] width 74 height 9
click at [115, 136] on input "text" at bounding box center [144, 132] width 74 height 7
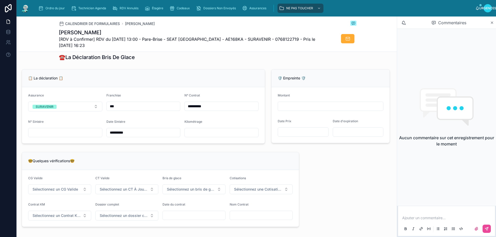
type input "**********"
click at [192, 154] on div "🤓Quelques vérifications🤓 CG Valide Sélectionnez un CG Valide CT Valide Sélectio…" at bounding box center [161, 189] width 284 height 79
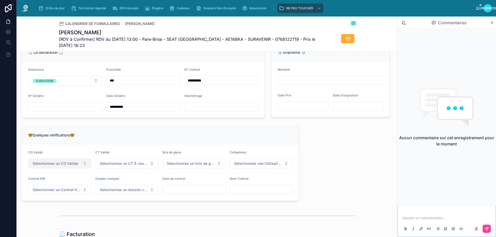
click at [82, 169] on button "Sélectionnez un CG Valide" at bounding box center [59, 164] width 63 height 10
click at [42, 190] on font "✅ Oui" at bounding box center [39, 188] width 10 height 4
click at [186, 166] on font "Sélectionnez un bris de glace" at bounding box center [192, 163] width 51 height 4
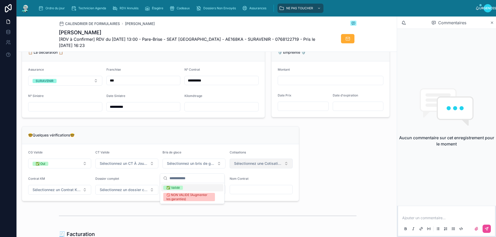
drag, startPoint x: 176, startPoint y: 190, endPoint x: 259, endPoint y: 172, distance: 85.5
click at [176, 190] on font "✅ Validé" at bounding box center [172, 188] width 13 height 4
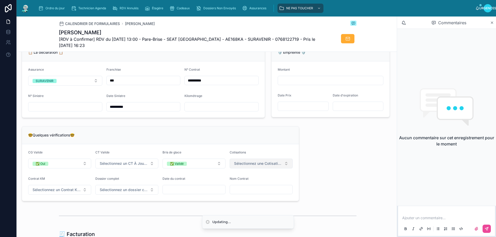
click at [263, 166] on span "Sélectionnez une Cotisation à Jour" at bounding box center [258, 163] width 48 height 5
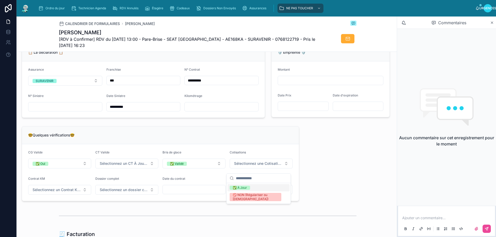
click at [244, 189] on font "✅ À Jour" at bounding box center [240, 188] width 14 height 4
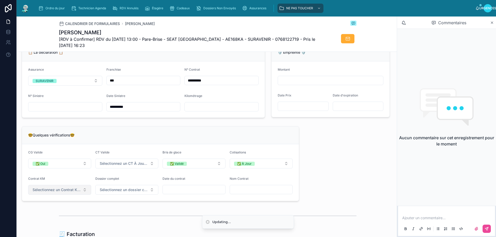
drag, startPoint x: 49, startPoint y: 194, endPoint x: 56, endPoint y: 192, distance: 7.4
click at [50, 192] on font "Sélectionnez un Contrat Kilométrique" at bounding box center [65, 190] width 64 height 4
click at [41, 213] on font "✅ Non" at bounding box center [39, 214] width 11 height 4
click at [176, 194] on input "text" at bounding box center [194, 189] width 63 height 7
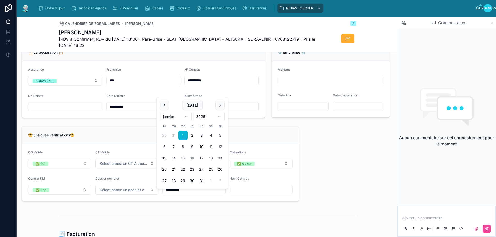
type input "**********"
click at [243, 195] on div at bounding box center [261, 189] width 63 height 9
drag, startPoint x: 114, startPoint y: 32, endPoint x: 59, endPoint y: 33, distance: 54.8
click at [59, 33] on h1 "[PERSON_NAME]" at bounding box center [188, 32] width 259 height 7
click at [59, 33] on font "[PERSON_NAME]" at bounding box center [80, 32] width 42 height 6
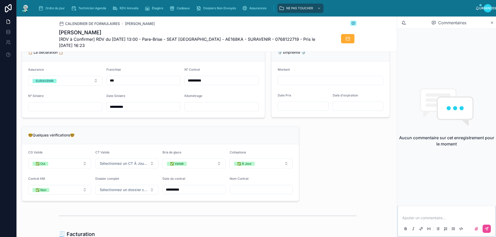
drag, startPoint x: 112, startPoint y: 31, endPoint x: 55, endPoint y: 33, distance: 57.6
click at [55, 33] on div "CALENDRIER DE FORMULAIRES HAMARD SÉBASTIEN HAMARD SÉBASTIEN [RDV à Confirmer] R…" at bounding box center [208, 34] width 378 height 35
copy font "[PERSON_NAME]"
paste input "**********"
type input "**********"
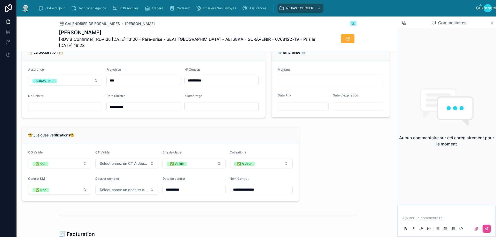
click at [350, 200] on div "**********" at bounding box center [208, 114] width 378 height 837
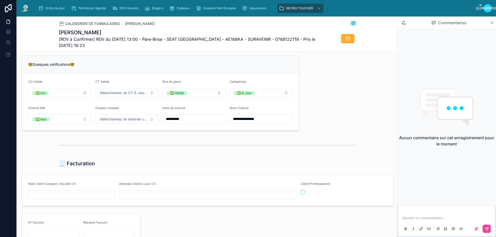
scroll to position [439, 0]
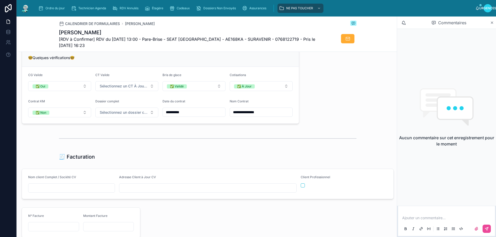
paste input "**********"
type input "**********"
click at [142, 190] on input "text" at bounding box center [207, 188] width 177 height 7
type input "*"
type input "**********"
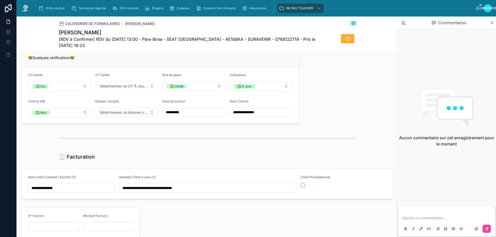
click at [215, 163] on div "🧾 Facturation" at bounding box center [208, 156] width 378 height 11
click at [231, 152] on div "**********" at bounding box center [208, 37] width 378 height 837
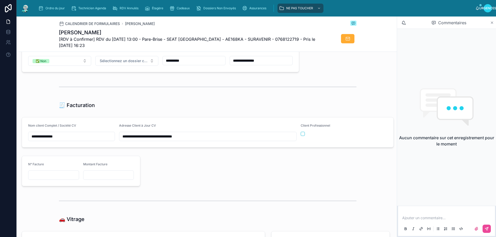
click at [492, 23] on icon at bounding box center [492, 23] width 4 height 4
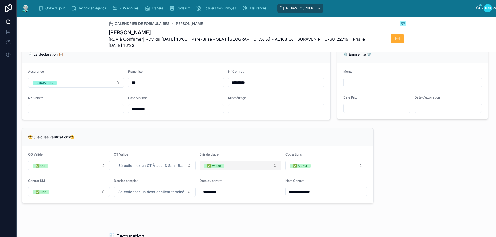
scroll to position [362, 0]
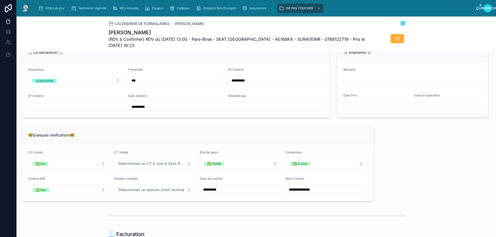
click at [202, 138] on div "🤓Quelques vérifications🤓" at bounding box center [197, 135] width 339 height 5
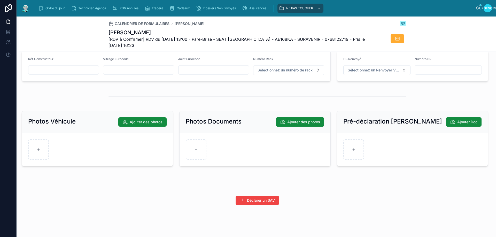
scroll to position [687, 0]
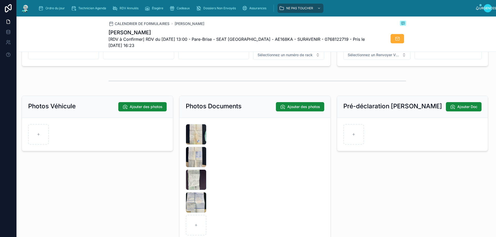
click at [362, 81] on hr at bounding box center [258, 81] width 298 height 1
click at [50, 7] on font "Ordre du jour" at bounding box center [54, 8] width 19 height 4
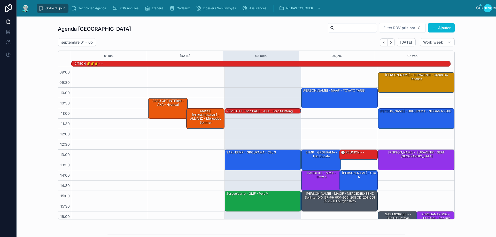
scroll to position [34, 0]
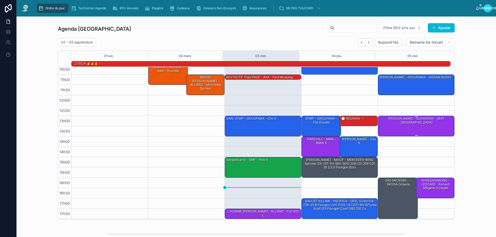
click at [389, 123] on div "[PERSON_NAME] - SURAVENIR - SEAT [GEOGRAPHIC_DATA]" at bounding box center [416, 121] width 75 height 9
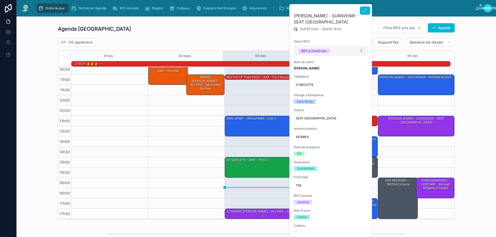
drag, startPoint x: 359, startPoint y: 51, endPoint x: 356, endPoint y: 55, distance: 5.2
click at [360, 51] on button "RDV à Confirmer" at bounding box center [331, 51] width 74 height 10
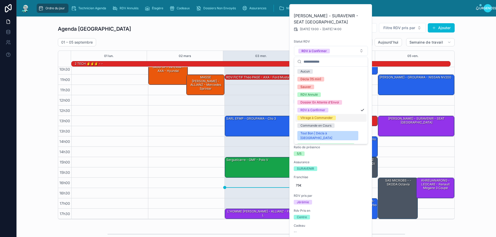
click at [321, 116] on font "Vitrage à Commander" at bounding box center [316, 118] width 32 height 5
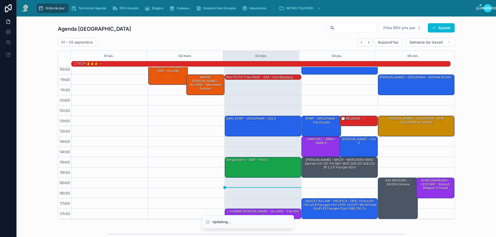
click at [477, 99] on div "Agenda Rennes Filtre RDV pris par Ajouter [DATE] – [DATE] [DATE] Semaine de tra…" at bounding box center [256, 121] width 471 height 201
